Goal: Task Accomplishment & Management: Manage account settings

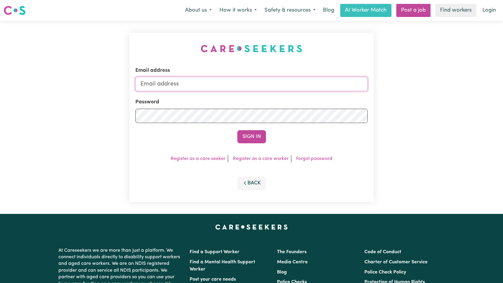
click at [251, 89] on input "Email address" at bounding box center [251, 84] width 233 height 14
type input "[EMAIL_ADDRESS][DOMAIN_NAME]"
click at [250, 138] on button "Sign In" at bounding box center [252, 136] width 29 height 13
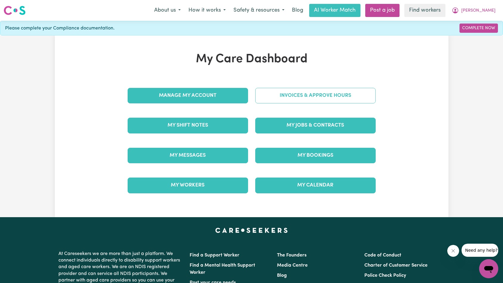
click at [315, 99] on link "Invoices & Approve Hours" at bounding box center [315, 96] width 121 height 16
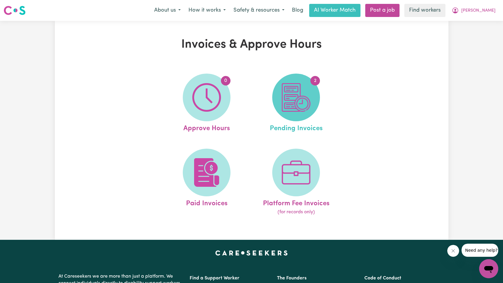
click at [299, 112] on span "2" at bounding box center [296, 98] width 48 height 48
